Goal: Obtain resource: Obtain resource

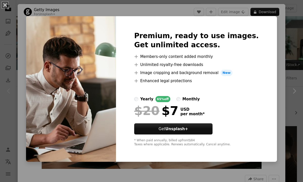
click at [88, 57] on img at bounding box center [71, 88] width 90 height 145
click at [92, 43] on img at bounding box center [71, 88] width 90 height 145
drag, startPoint x: 129, startPoint y: 159, endPoint x: 144, endPoint y: 134, distance: 28.7
click at [143, 136] on div "Premium, ready to use images. Get unlimited access. A plus sign Members-only co…" at bounding box center [196, 88] width 161 height 145
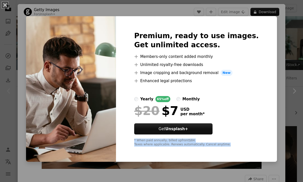
click at [75, 91] on img at bounding box center [71, 88] width 90 height 145
click at [265, 14] on div "An X shape Premium, ready to use images. Get unlimited access. A plus sign Memb…" at bounding box center [151, 91] width 303 height 182
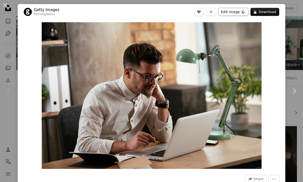
click at [235, 14] on button "Edit image Plus sign for Unsplash+" at bounding box center [233, 12] width 30 height 8
click at [130, 79] on img "Zoom in on this image" at bounding box center [152, 95] width 220 height 147
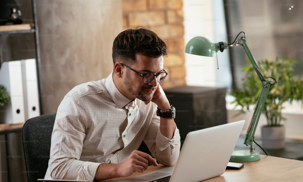
scroll to position [10, 0]
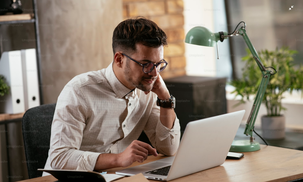
click at [291, 10] on img "Zoom out on this image" at bounding box center [151, 91] width 303 height 202
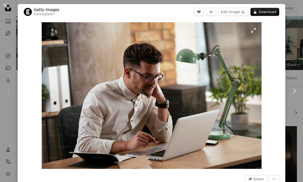
click at [89, 35] on img "Zoom in on this image" at bounding box center [152, 95] width 220 height 147
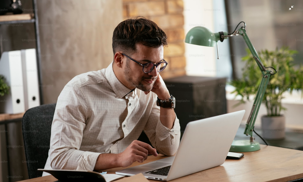
click at [89, 34] on img "Zoom out on this image" at bounding box center [151, 91] width 303 height 202
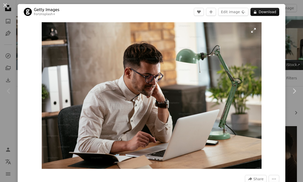
click at [253, 30] on img "Zoom in on this image" at bounding box center [152, 95] width 220 height 147
